Goal: Transaction & Acquisition: Book appointment/travel/reservation

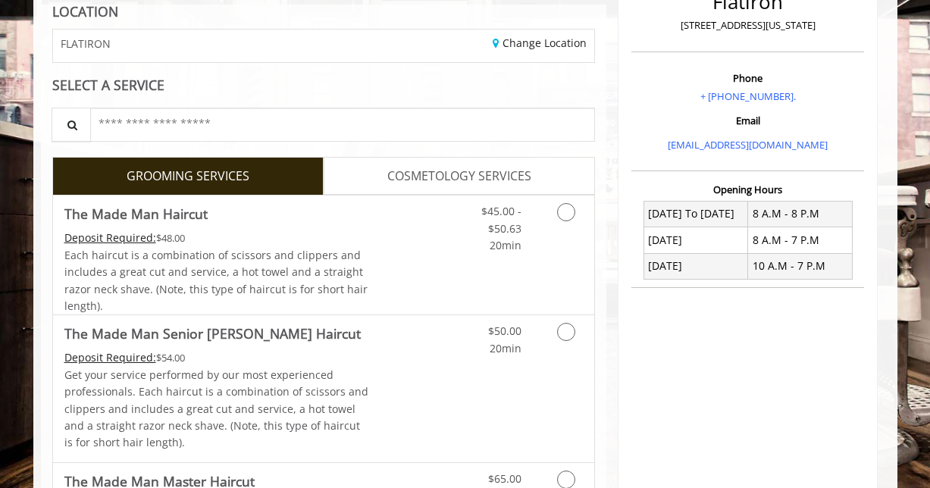
scroll to position [228, 0]
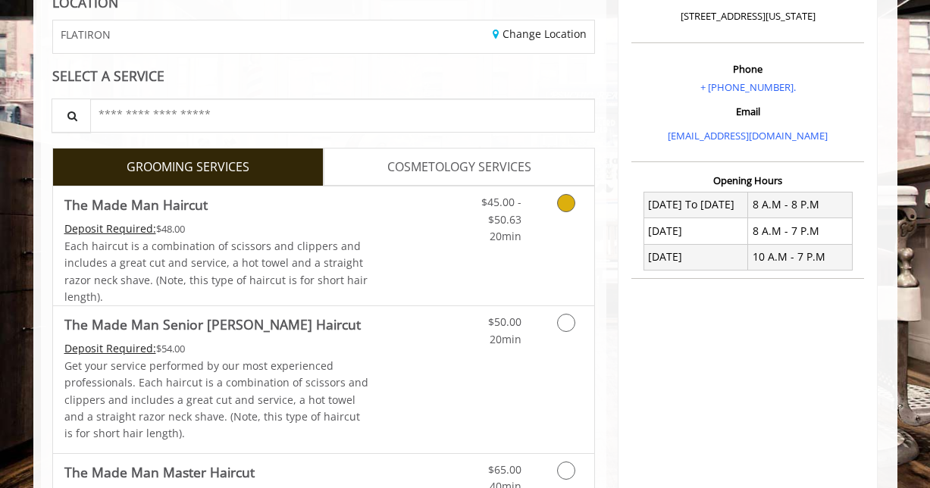
click at [579, 205] on link "Grooming services" at bounding box center [563, 215] width 39 height 58
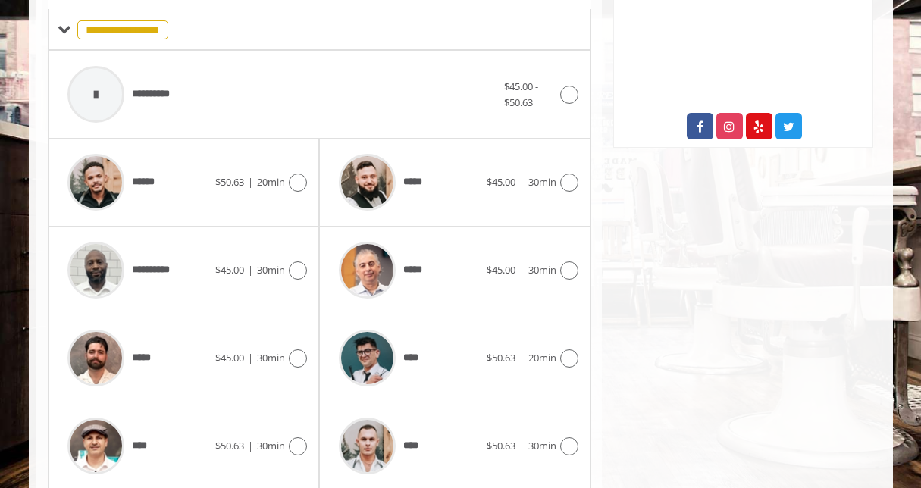
scroll to position [610, 0]
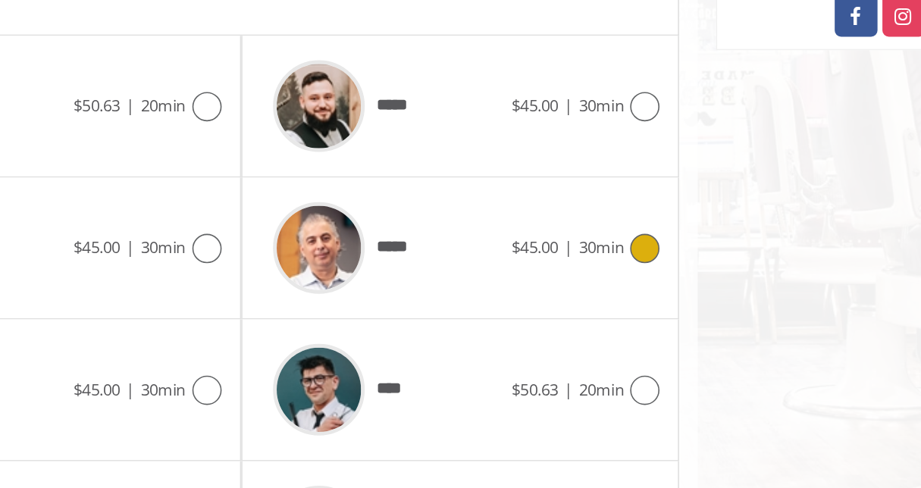
click at [465, 266] on div "*****" at bounding box center [408, 268] width 155 height 72
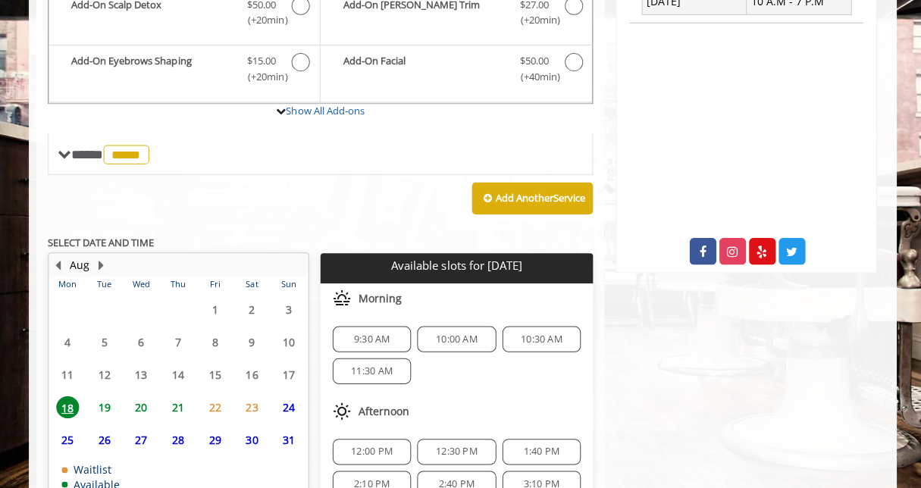
scroll to position [483, 0]
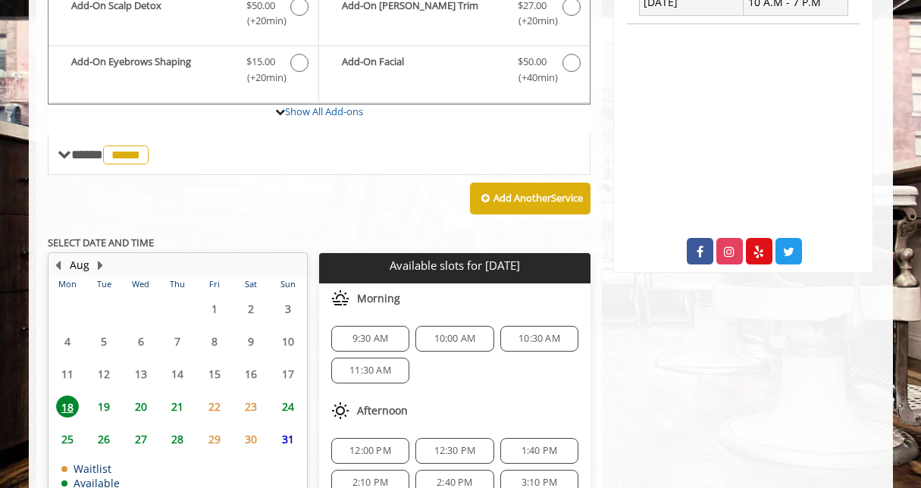
click at [105, 406] on span "19" at bounding box center [103, 407] width 23 height 22
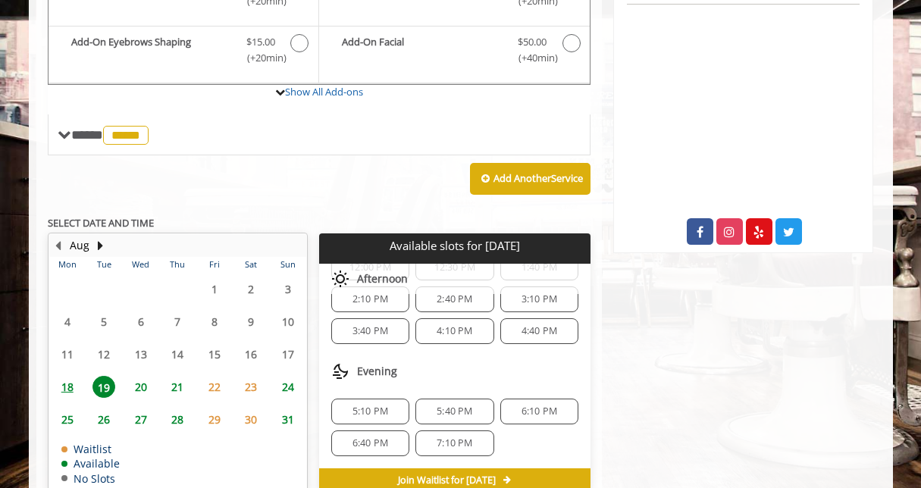
scroll to position [504, 0]
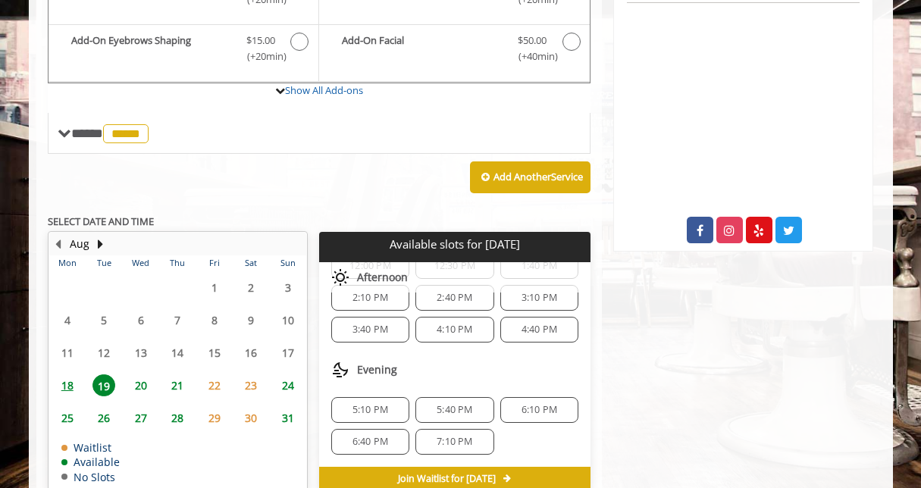
click at [447, 406] on span "5:40 PM" at bounding box center [455, 410] width 36 height 12
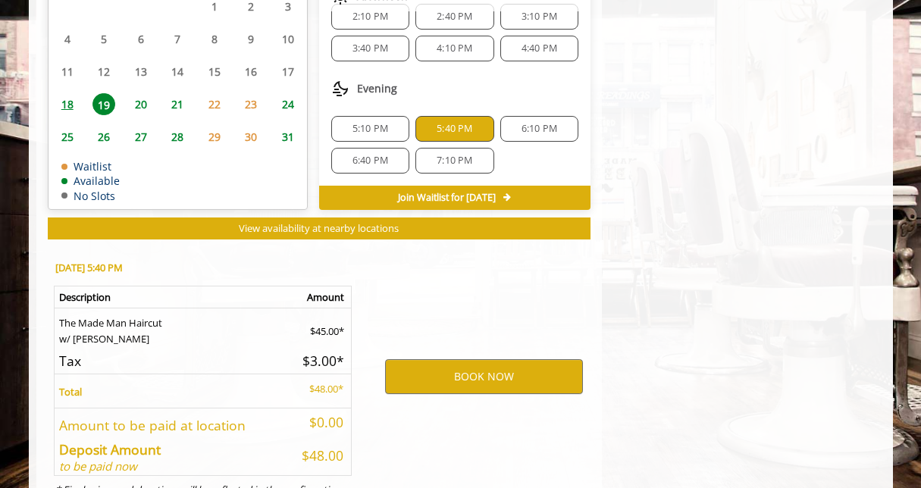
scroll to position [855, 0]
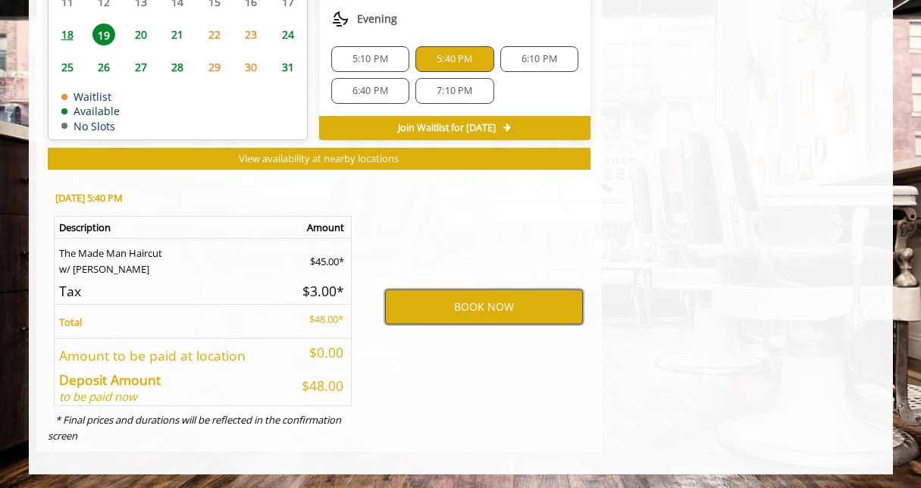
click at [486, 312] on button "BOOK NOW" at bounding box center [484, 307] width 198 height 35
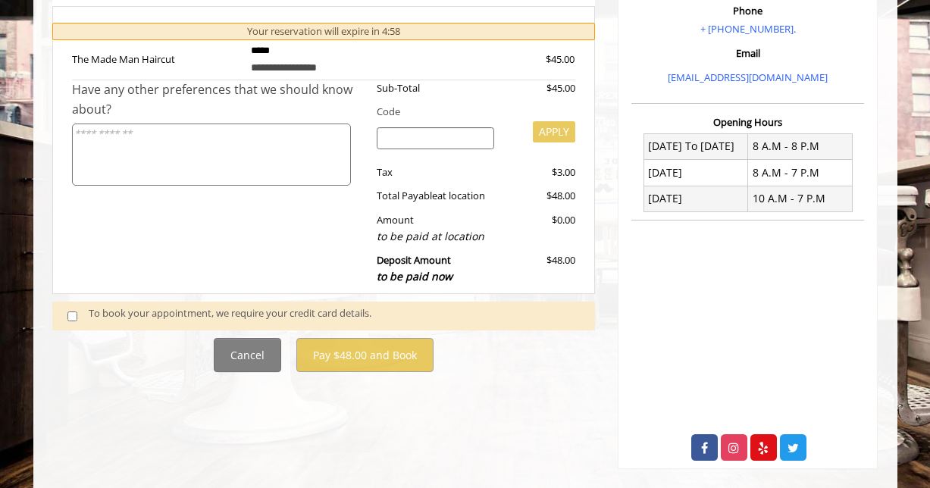
scroll to position [305, 0]
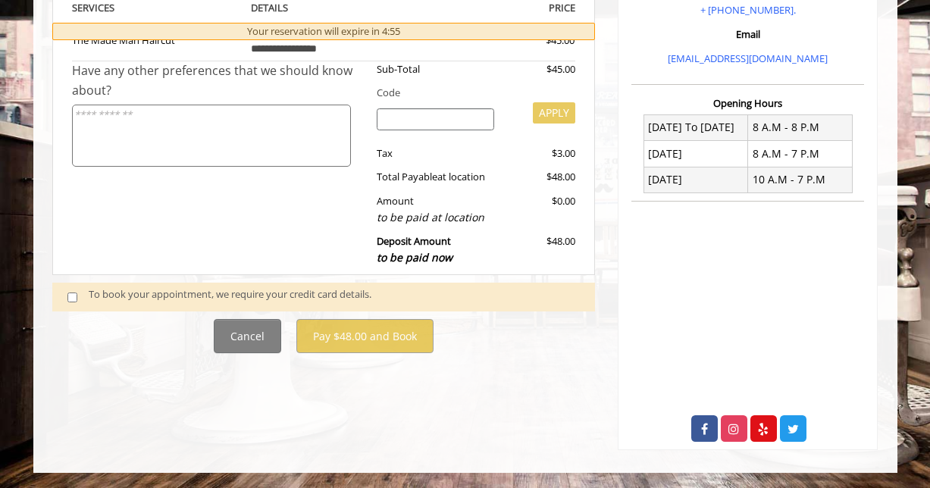
click at [66, 293] on span at bounding box center [78, 297] width 45 height 20
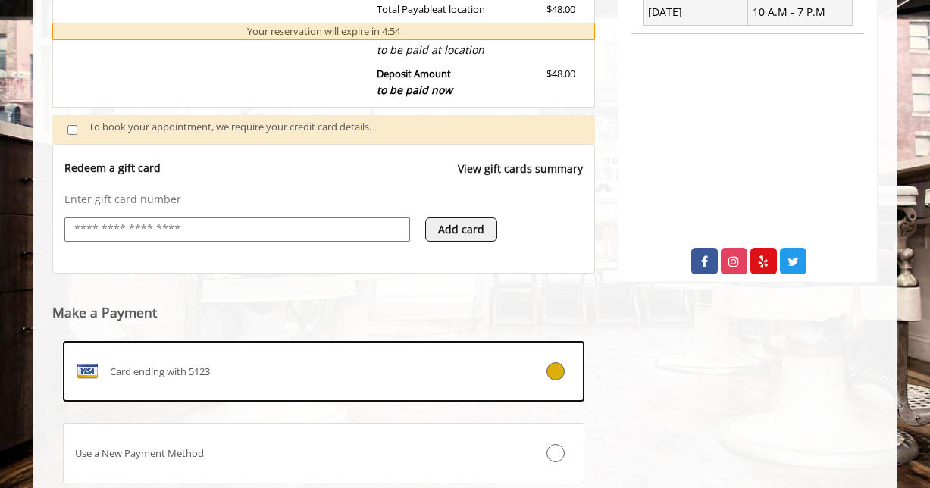
scroll to position [579, 0]
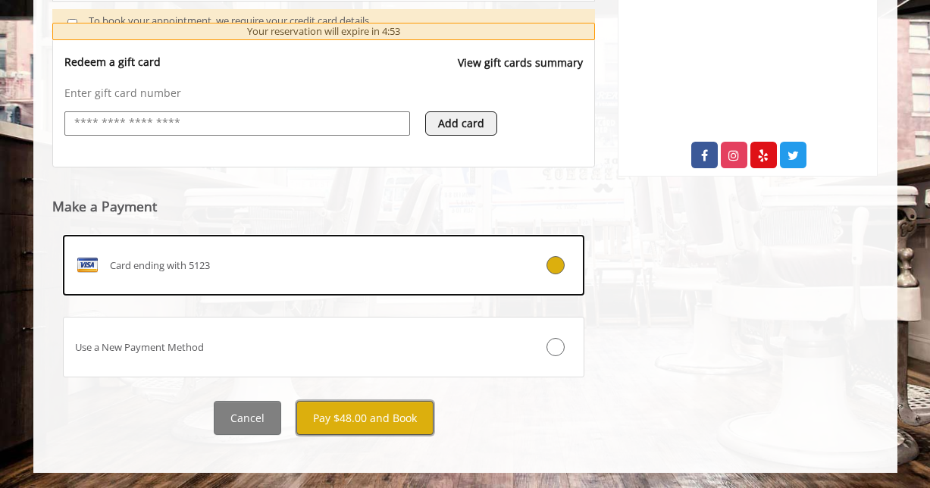
click at [358, 408] on button "Pay $48.00 and Book" at bounding box center [364, 418] width 137 height 34
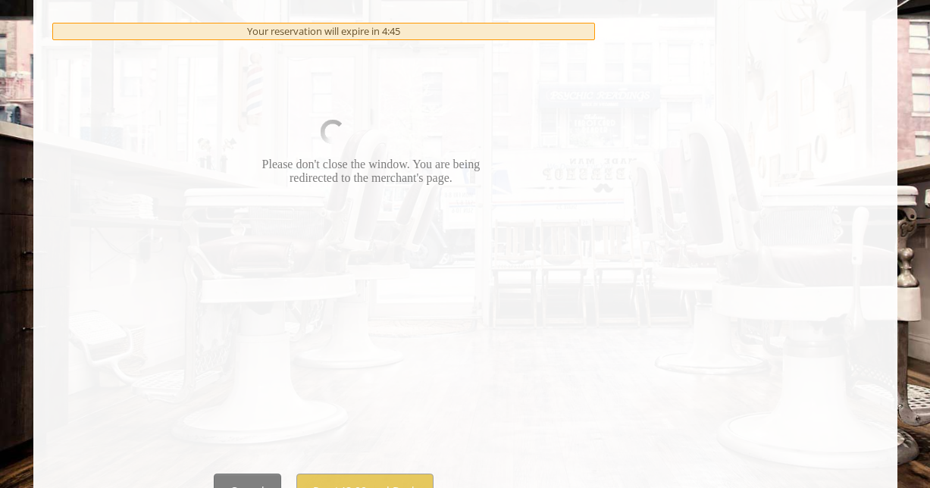
scroll to position [891, 0]
